Goal: Task Accomplishment & Management: Use online tool/utility

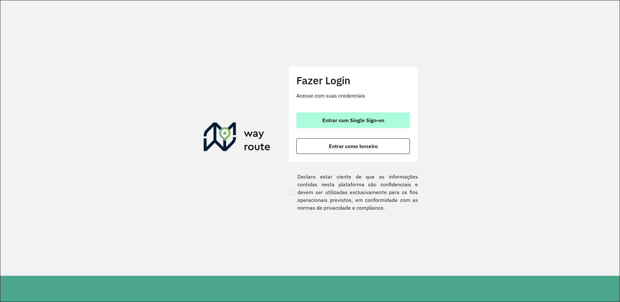
click at [373, 120] on span "Entrar com Single Sign-on" at bounding box center [354, 120] width 62 height 5
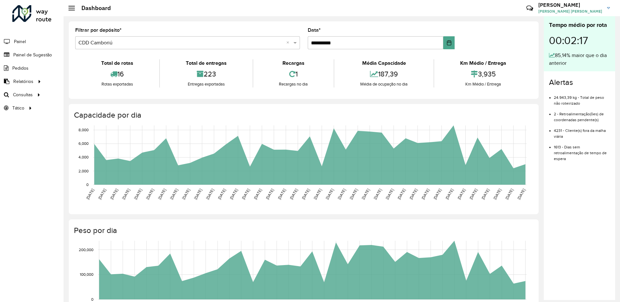
click at [57, 57] on li "Painel de Sugestão" at bounding box center [32, 54] width 64 height 13
click at [48, 55] on span "Painel de Sugestão" at bounding box center [33, 55] width 41 height 7
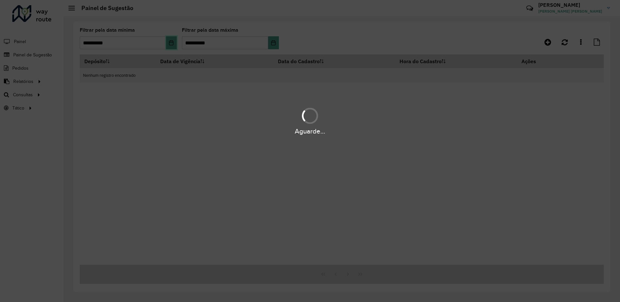
click at [173, 43] on icon "Choose Date" at bounding box center [171, 42] width 4 height 5
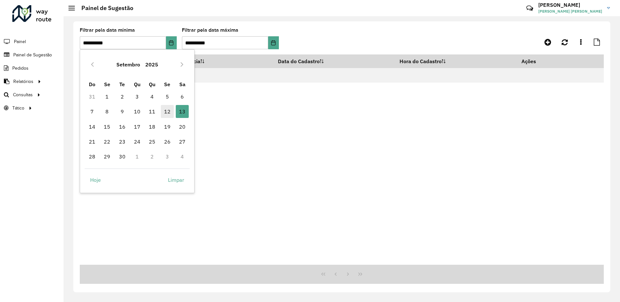
click at [169, 111] on span "12" at bounding box center [167, 111] width 13 height 13
type input "**********"
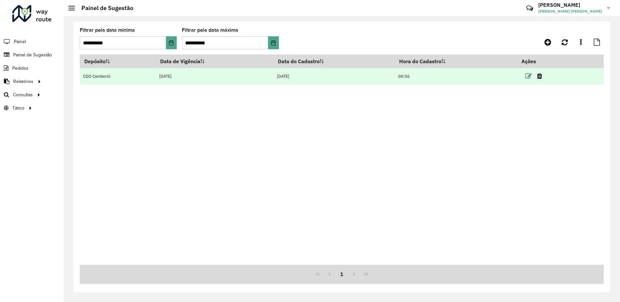
click at [531, 76] on icon at bounding box center [529, 76] width 6 height 6
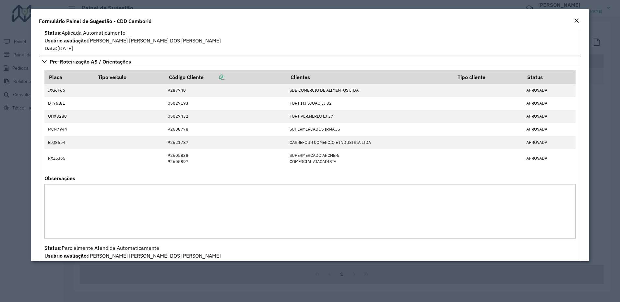
scroll to position [603, 0]
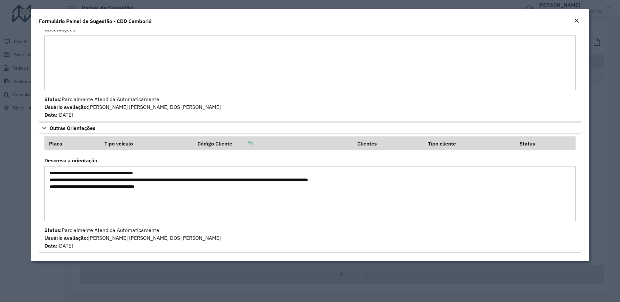
click at [255, 268] on modal-container "**********" at bounding box center [310, 151] width 620 height 302
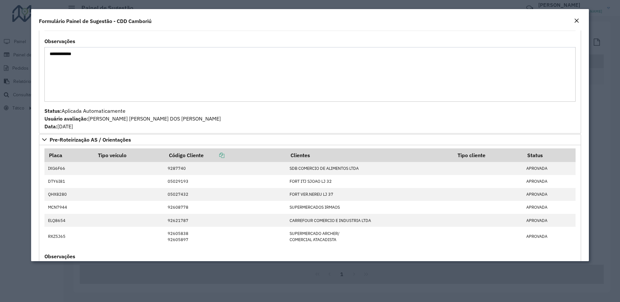
scroll to position [181, 0]
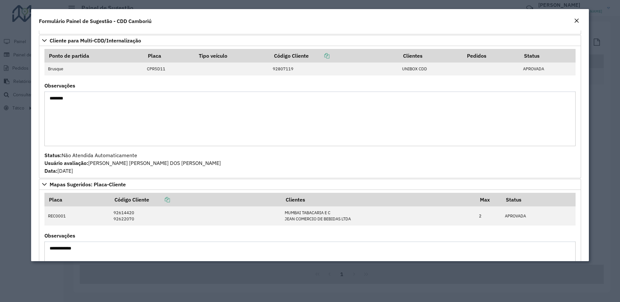
click at [577, 19] on em "Close" at bounding box center [576, 20] width 5 height 5
